Goal: Find specific page/section: Find specific page/section

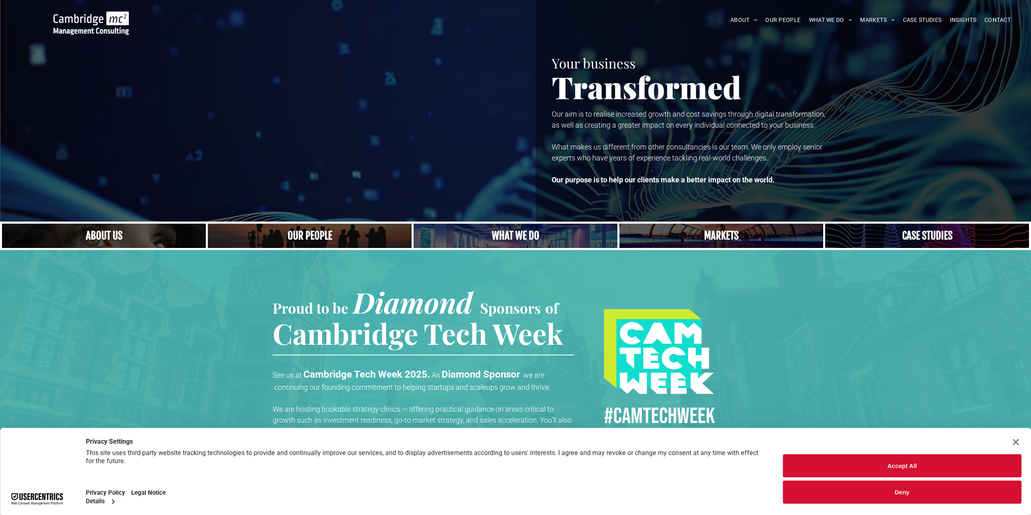
click at [753, 91] on link "CAREERS" at bounding box center [780, 94] width 94 height 21
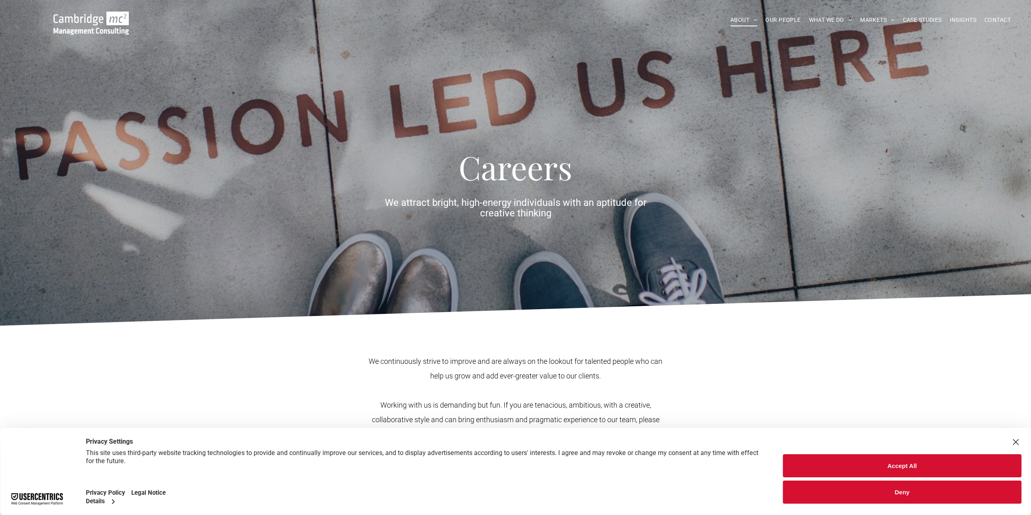
click at [850, 466] on button "Accept All" at bounding box center [902, 465] width 238 height 23
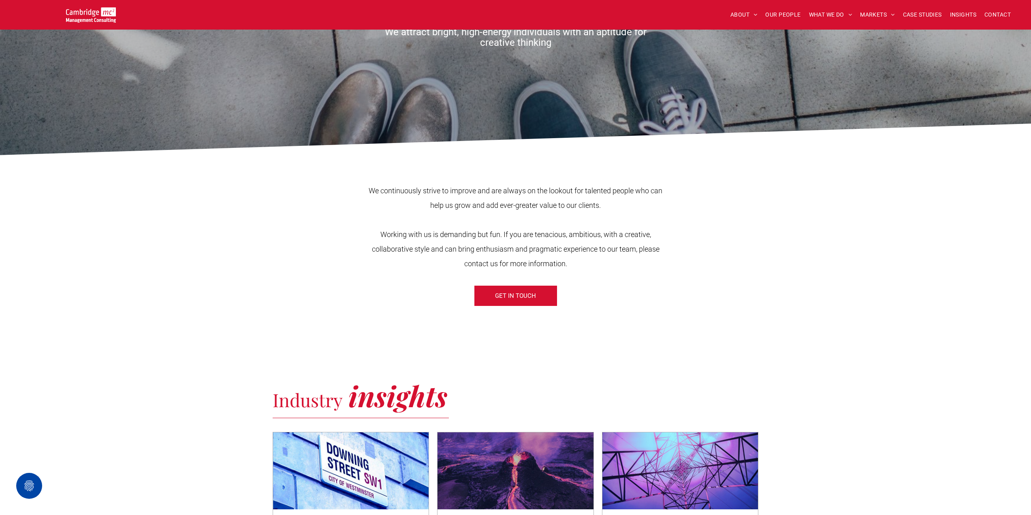
scroll to position [203, 0]
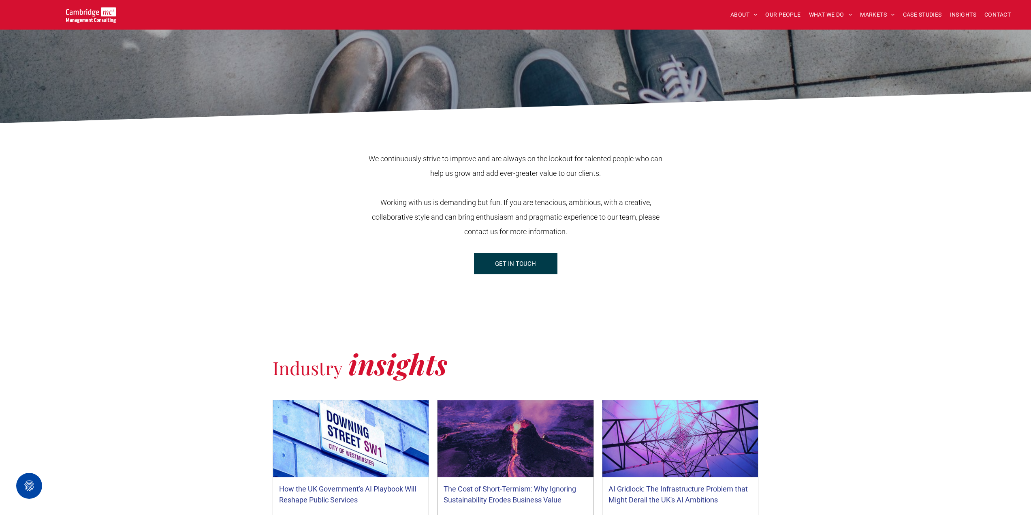
click at [509, 262] on span "GET IN TOUCH" at bounding box center [515, 264] width 41 height 20
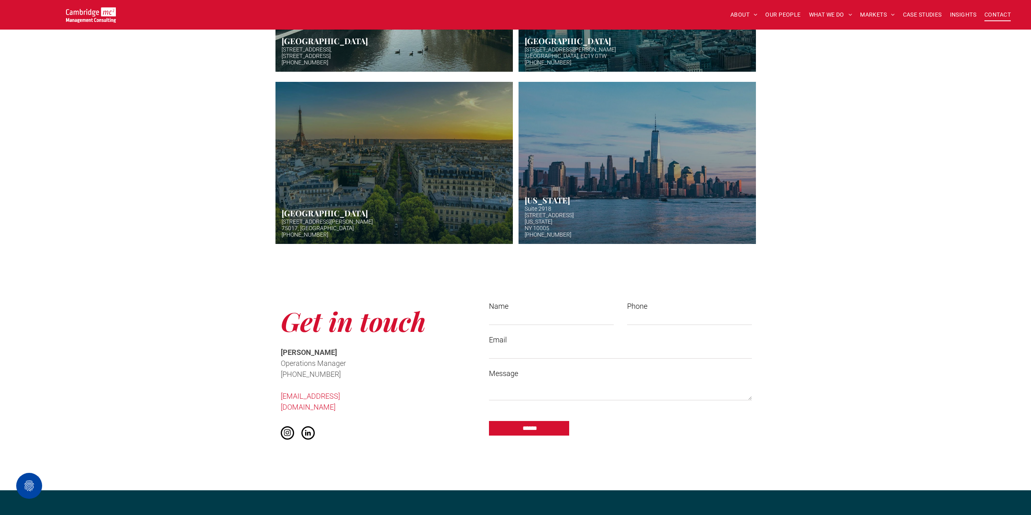
scroll to position [446, 0]
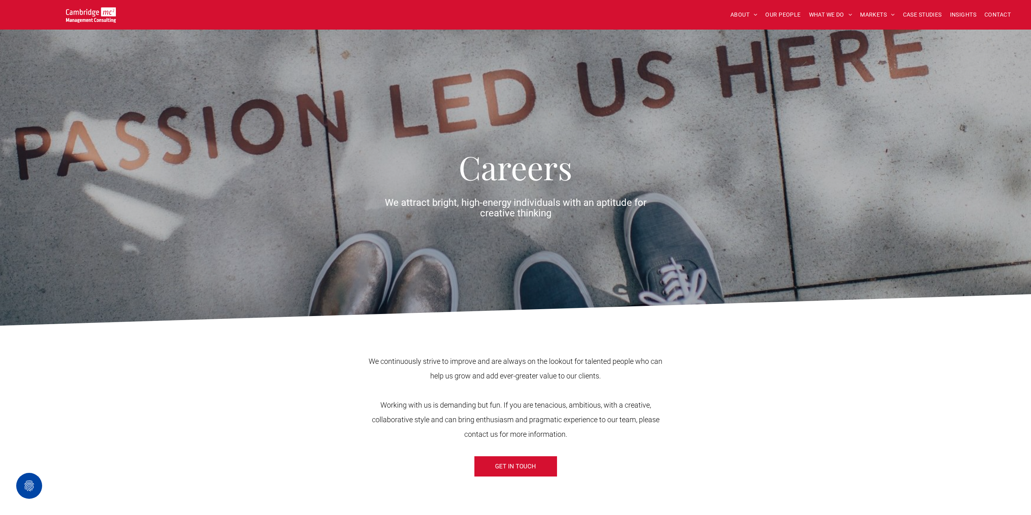
drag, startPoint x: 225, startPoint y: 321, endPoint x: 239, endPoint y: 174, distance: 147.7
